Goal: Task Accomplishment & Management: Manage account settings

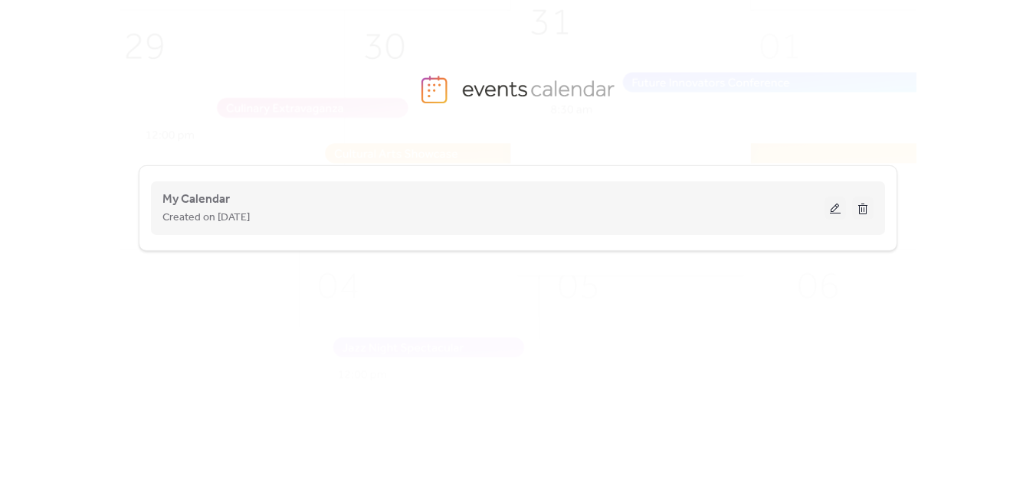
click at [838, 208] on button at bounding box center [834, 208] width 21 height 23
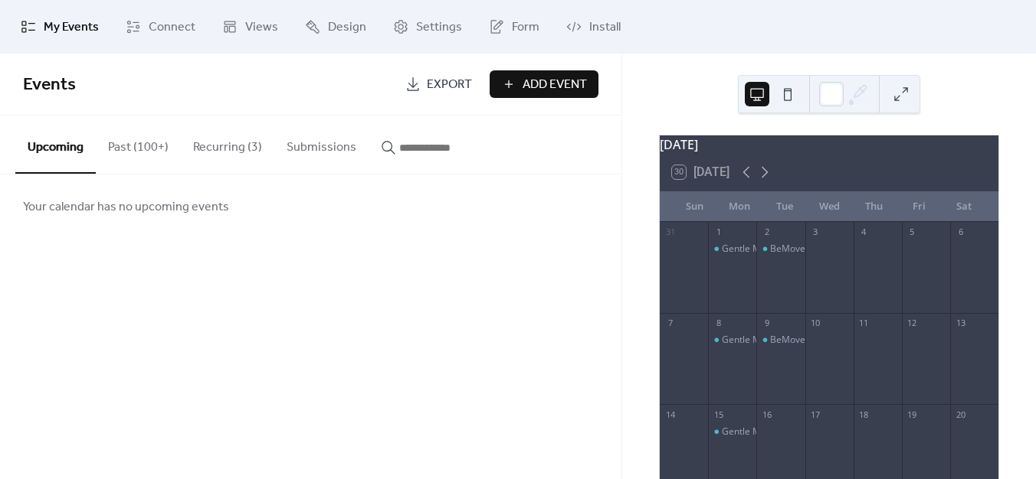
click at [231, 155] on button "Recurring (3)" at bounding box center [227, 144] width 93 height 57
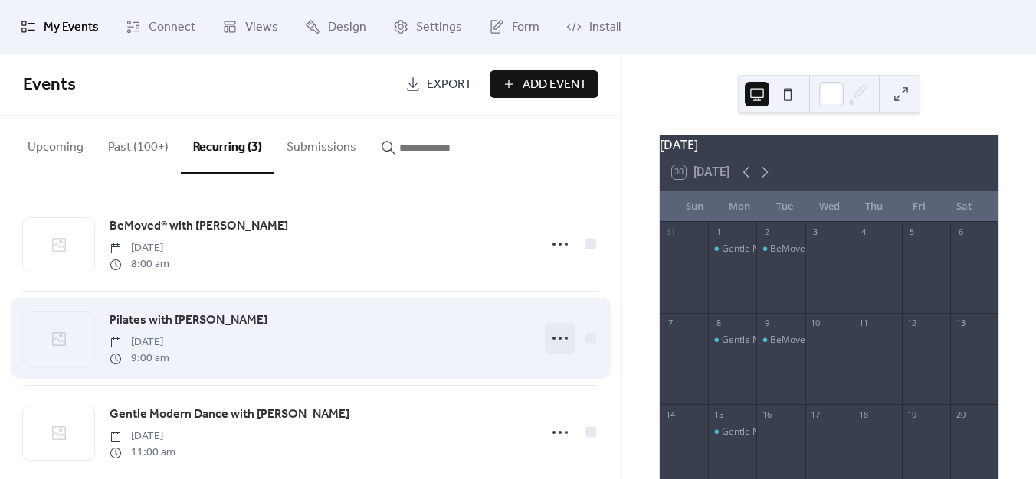
click at [556, 331] on icon at bounding box center [560, 338] width 25 height 25
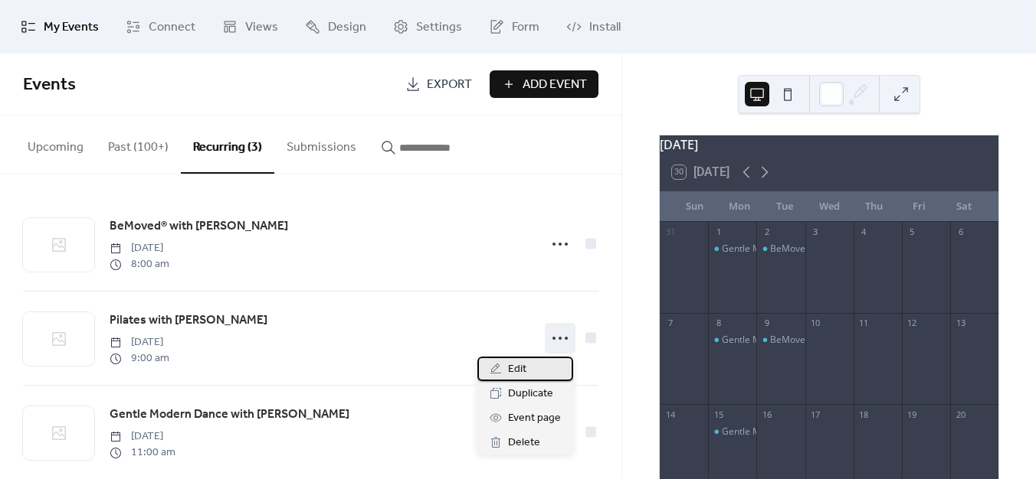
click at [542, 373] on div "Edit" at bounding box center [525, 369] width 96 height 25
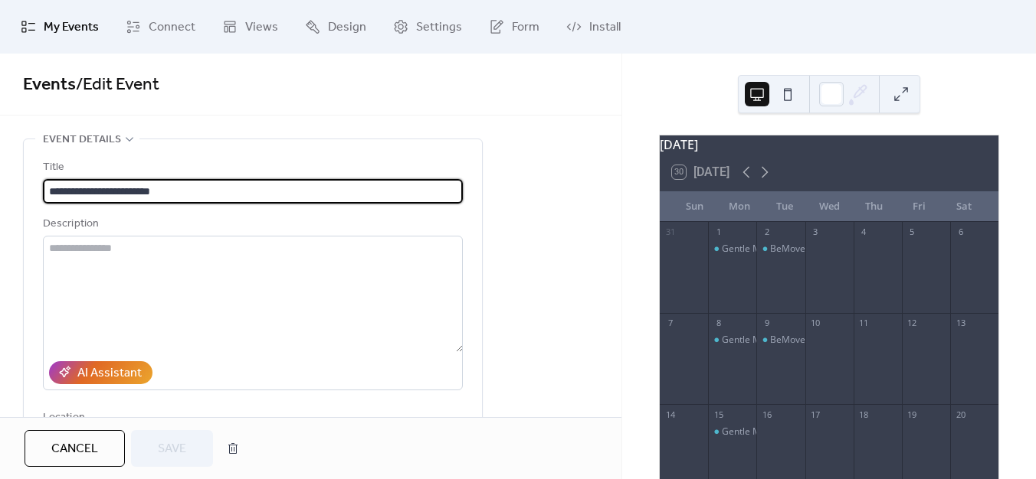
type input "**********"
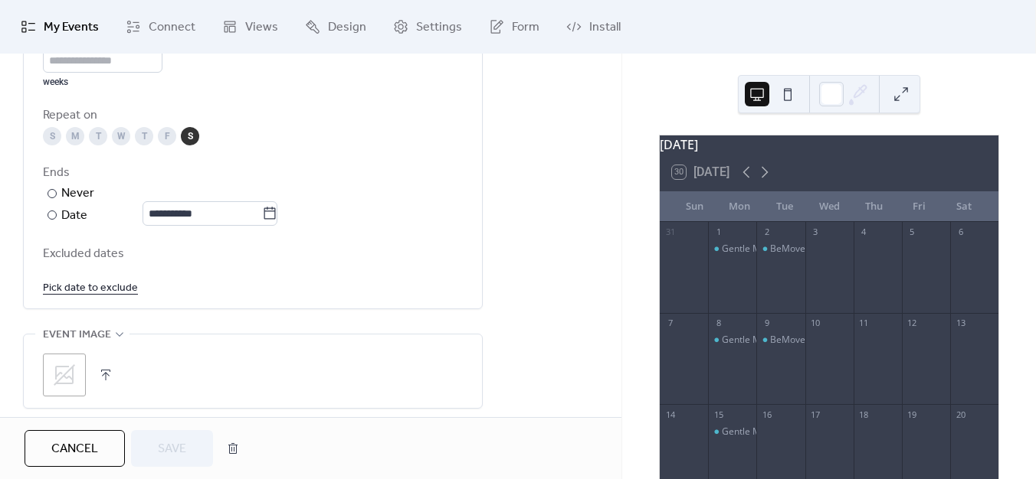
scroll to position [690, 0]
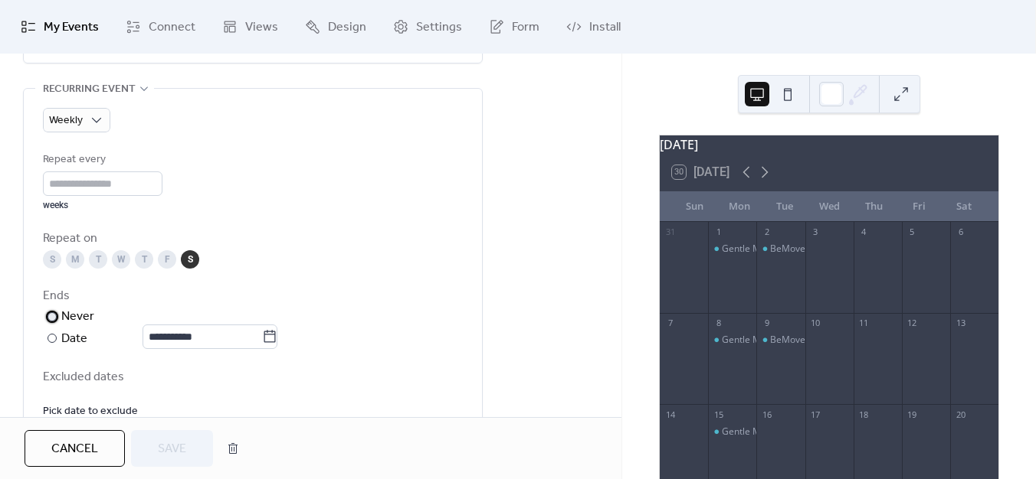
click at [89, 322] on div "Never" at bounding box center [78, 317] width 34 height 18
click at [110, 401] on link "Pick date to exclude" at bounding box center [90, 410] width 95 height 19
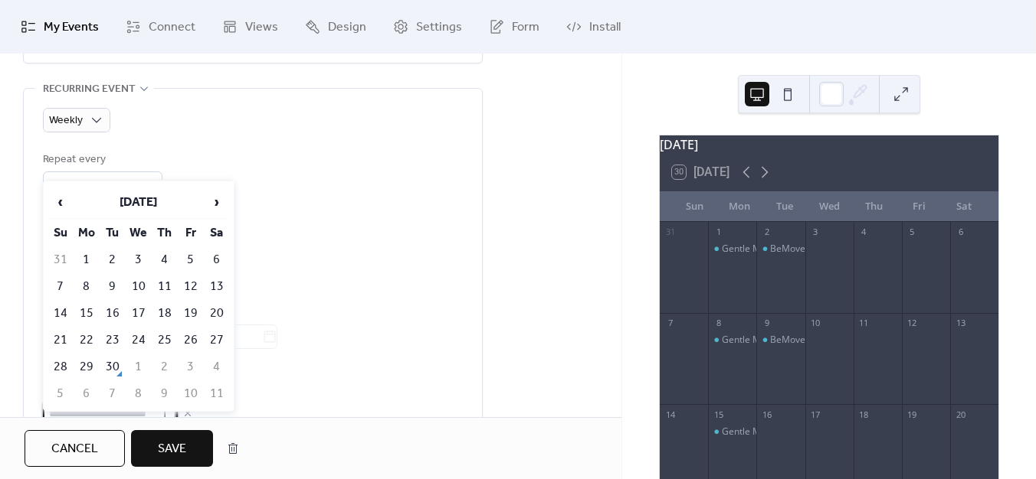
scroll to position [695, 0]
click at [217, 258] on td "6" at bounding box center [217, 259] width 25 height 25
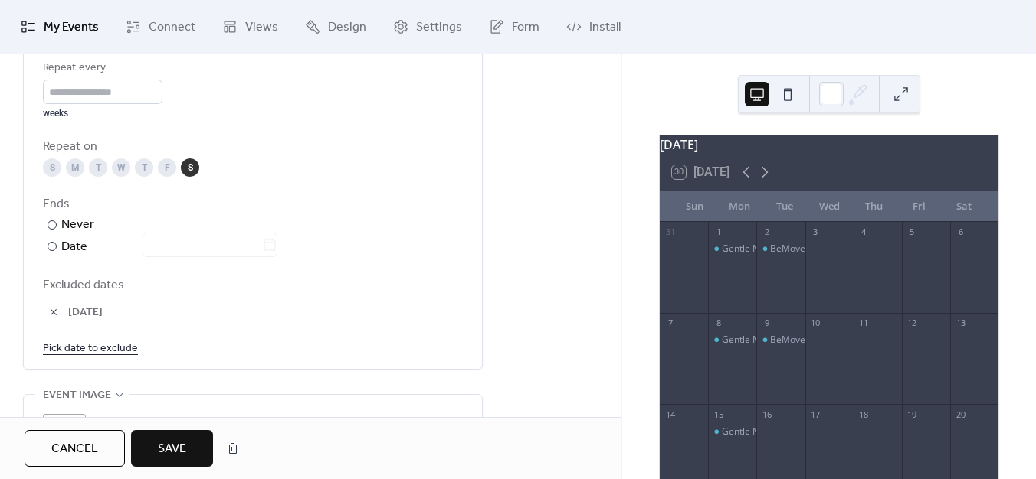
scroll to position [786, 0]
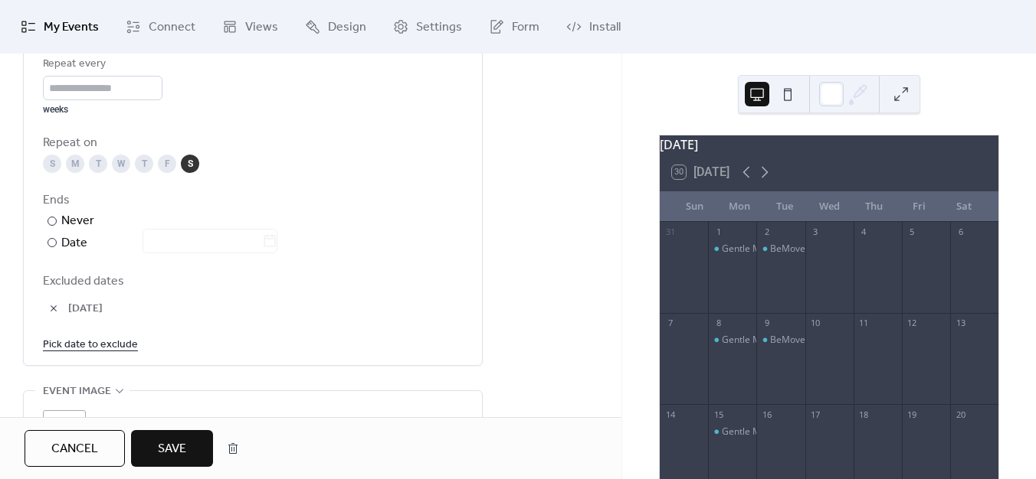
click at [90, 344] on link "Pick date to exclude" at bounding box center [90, 344] width 95 height 19
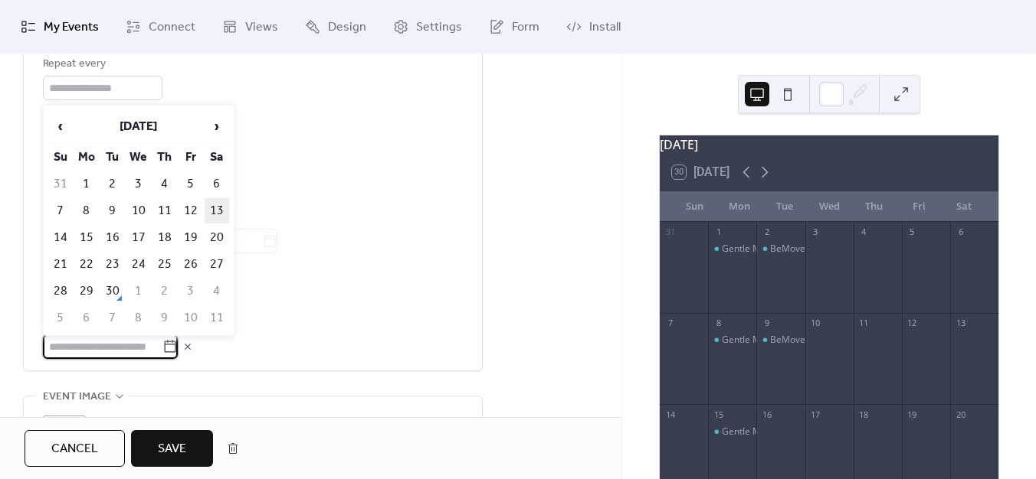
click at [216, 204] on td "13" at bounding box center [217, 210] width 25 height 25
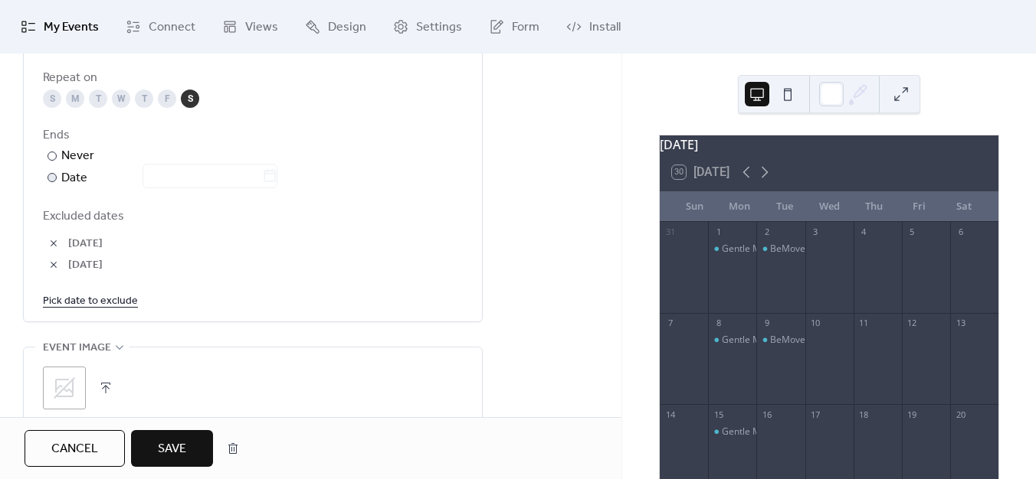
scroll to position [852, 0]
click at [105, 297] on link "Pick date to exclude" at bounding box center [90, 299] width 95 height 19
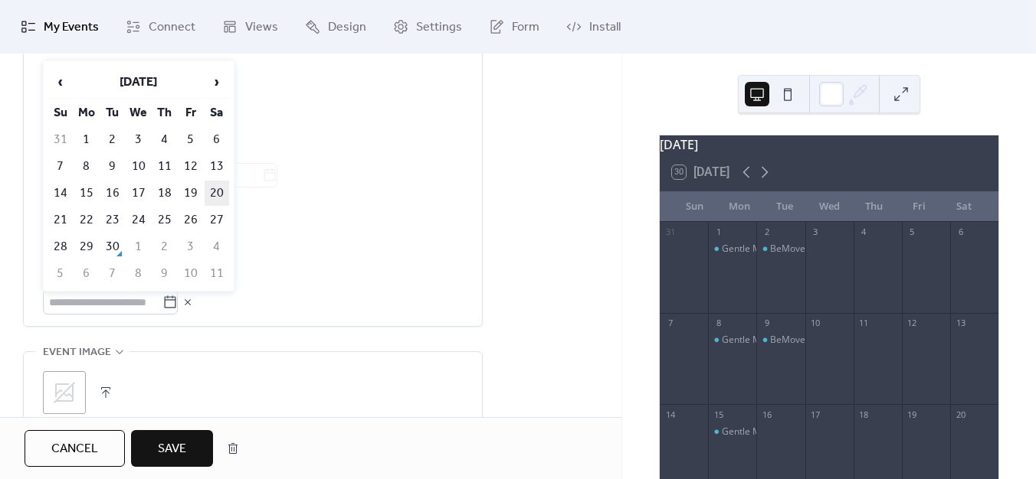
click at [221, 184] on td "20" at bounding box center [217, 193] width 25 height 25
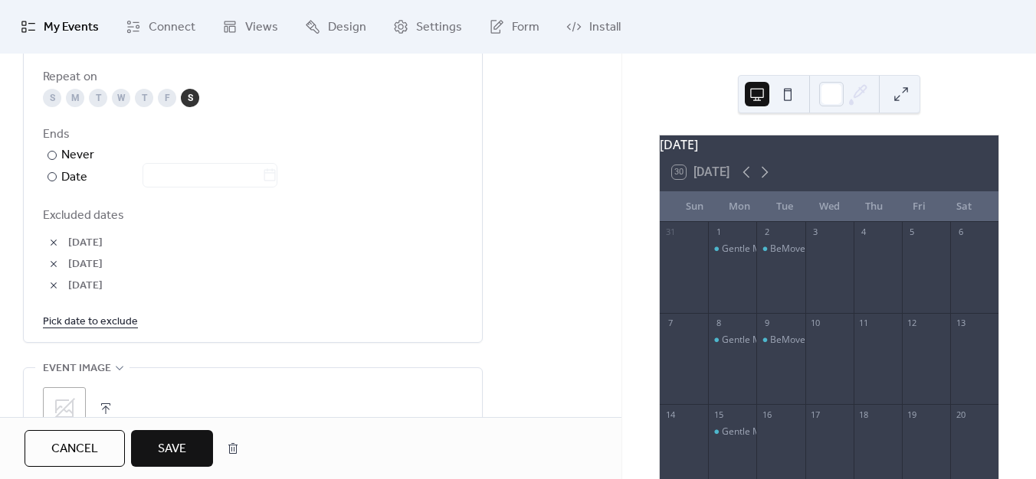
click at [126, 316] on link "Pick date to exclude" at bounding box center [90, 321] width 95 height 19
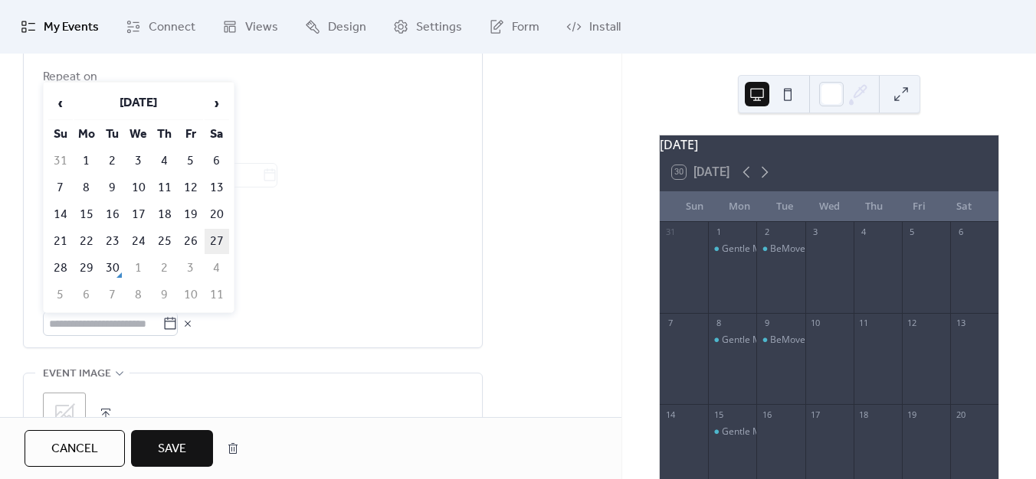
click at [221, 232] on td "27" at bounding box center [217, 241] width 25 height 25
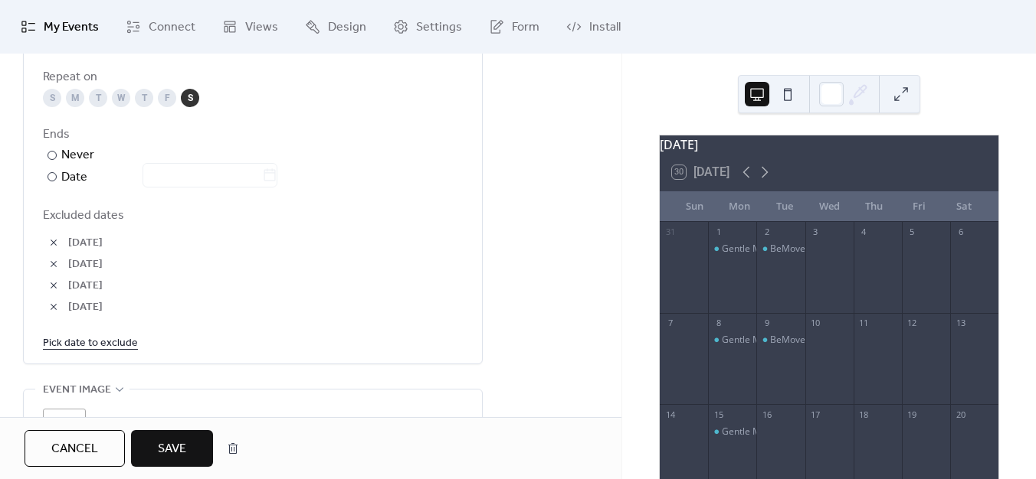
click at [188, 453] on button "Save" at bounding box center [172, 448] width 82 height 37
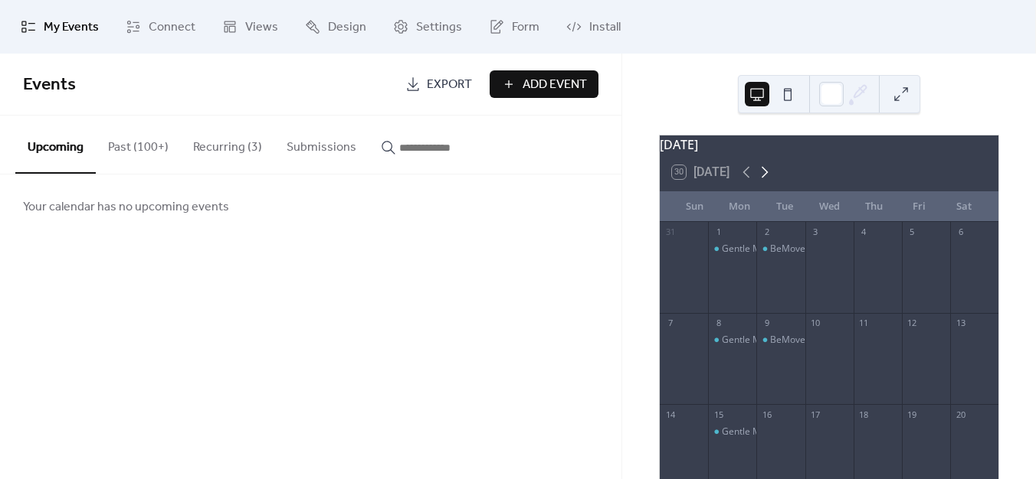
click at [765, 176] on icon at bounding box center [764, 172] width 18 height 18
